Goal: Check status: Check status

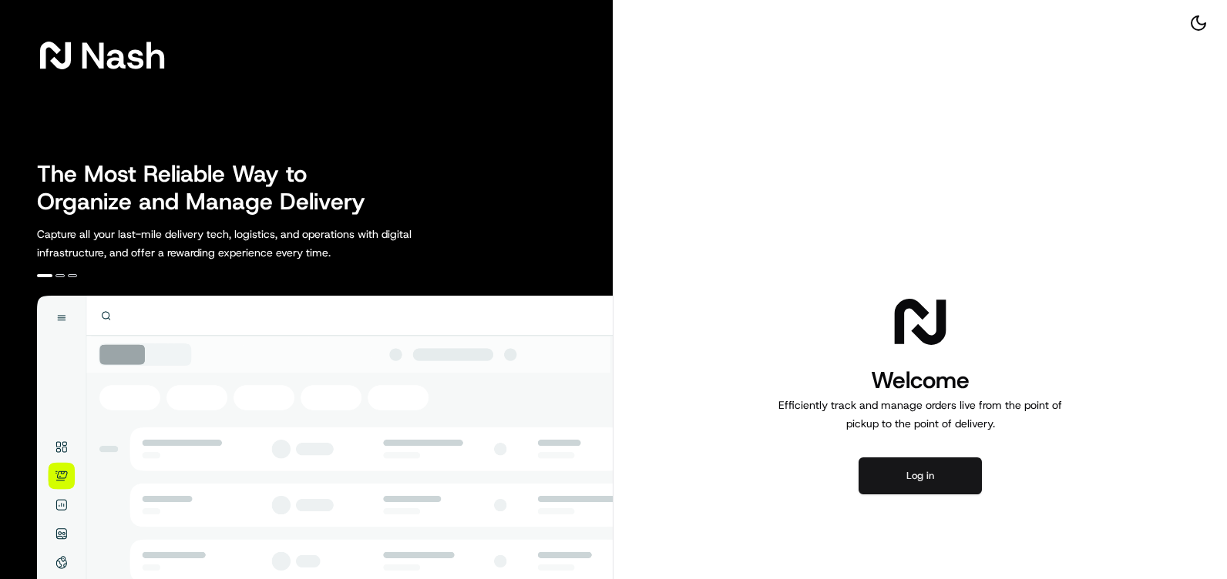
click at [941, 476] on button "Log in" at bounding box center [919, 476] width 123 height 37
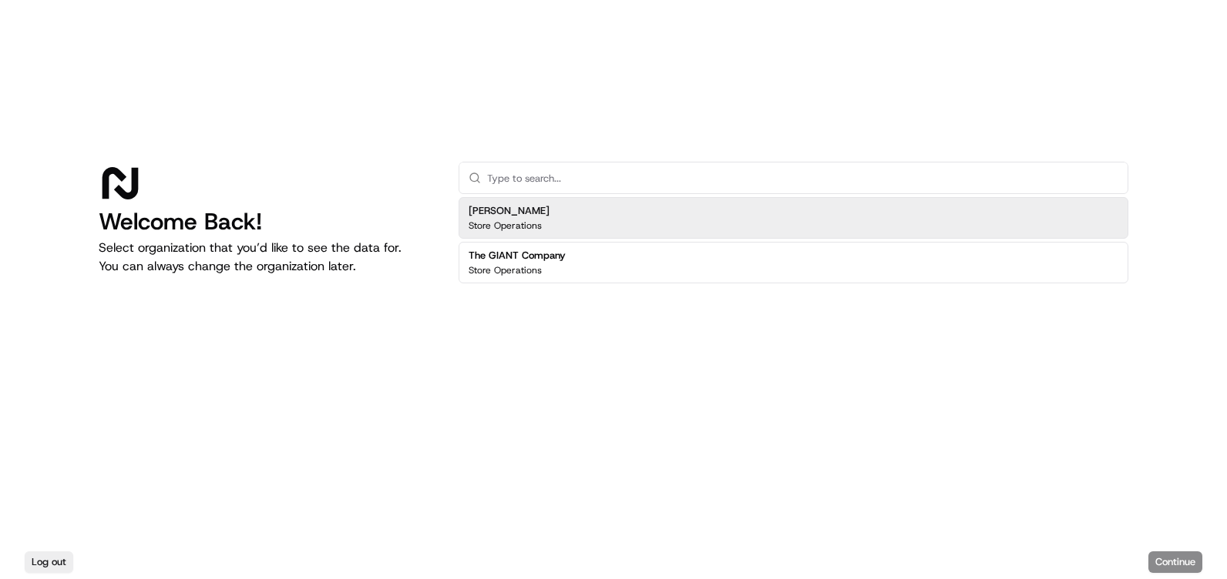
click at [729, 267] on div "The GIANT Company Store Operations" at bounding box center [793, 263] width 670 height 42
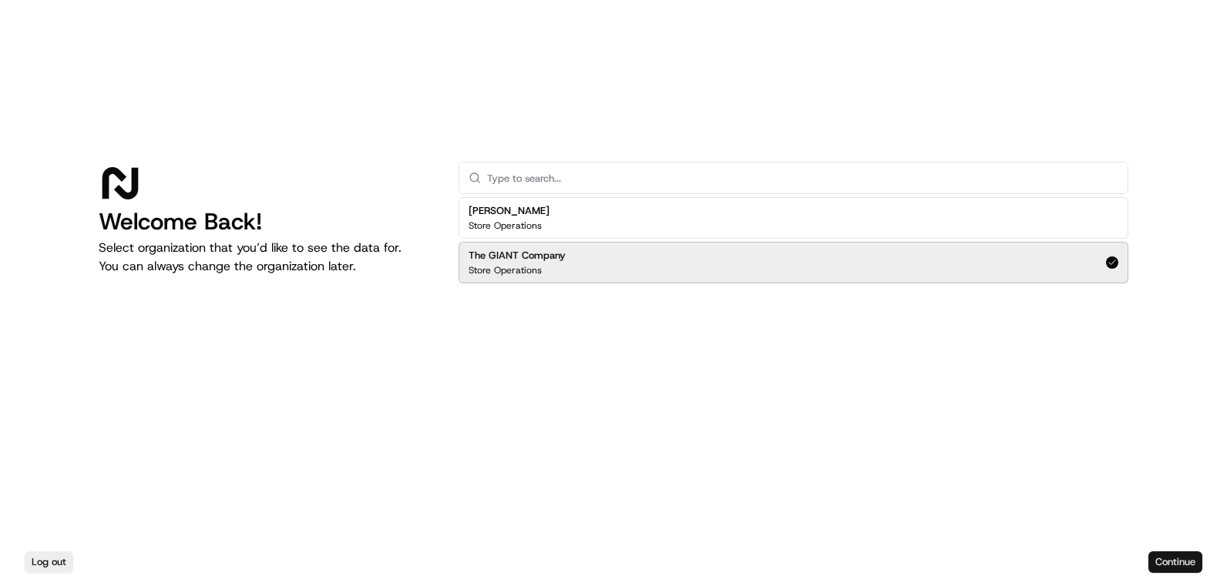
click at [1186, 563] on button "Continue" at bounding box center [1175, 563] width 54 height 22
